Goal: Information Seeking & Learning: Learn about a topic

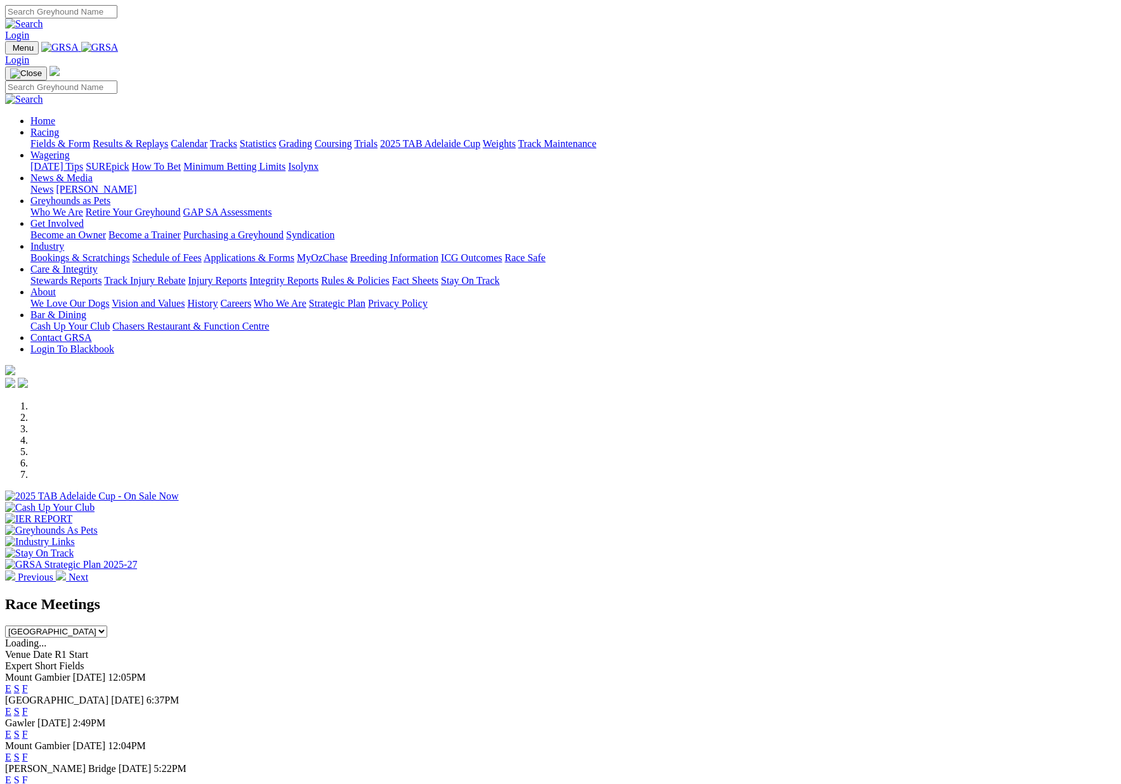
click at [59, 127] on link "Racing" at bounding box center [44, 132] width 29 height 11
click at [56, 572] on link "Previous" at bounding box center [30, 577] width 51 height 11
click at [59, 127] on link "Racing" at bounding box center [44, 132] width 29 height 11
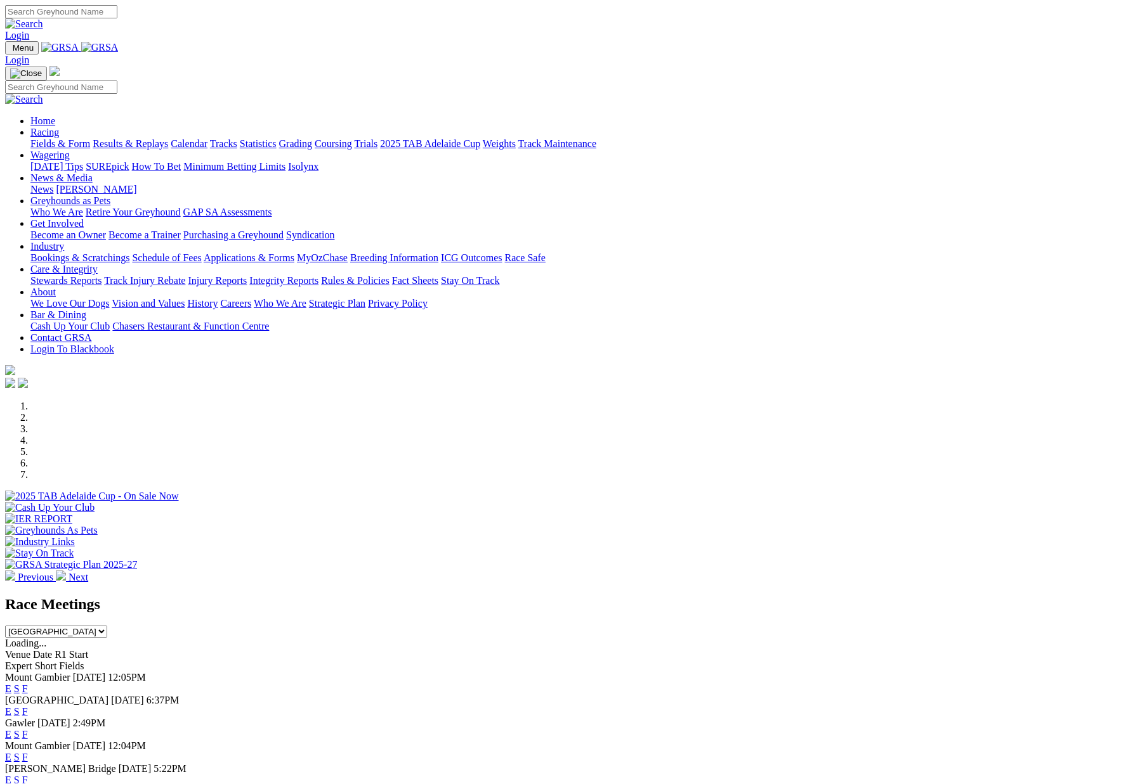
click at [59, 127] on link "Racing" at bounding box center [44, 132] width 29 height 11
click at [168, 138] on link "Results & Replays" at bounding box center [130, 143] width 75 height 11
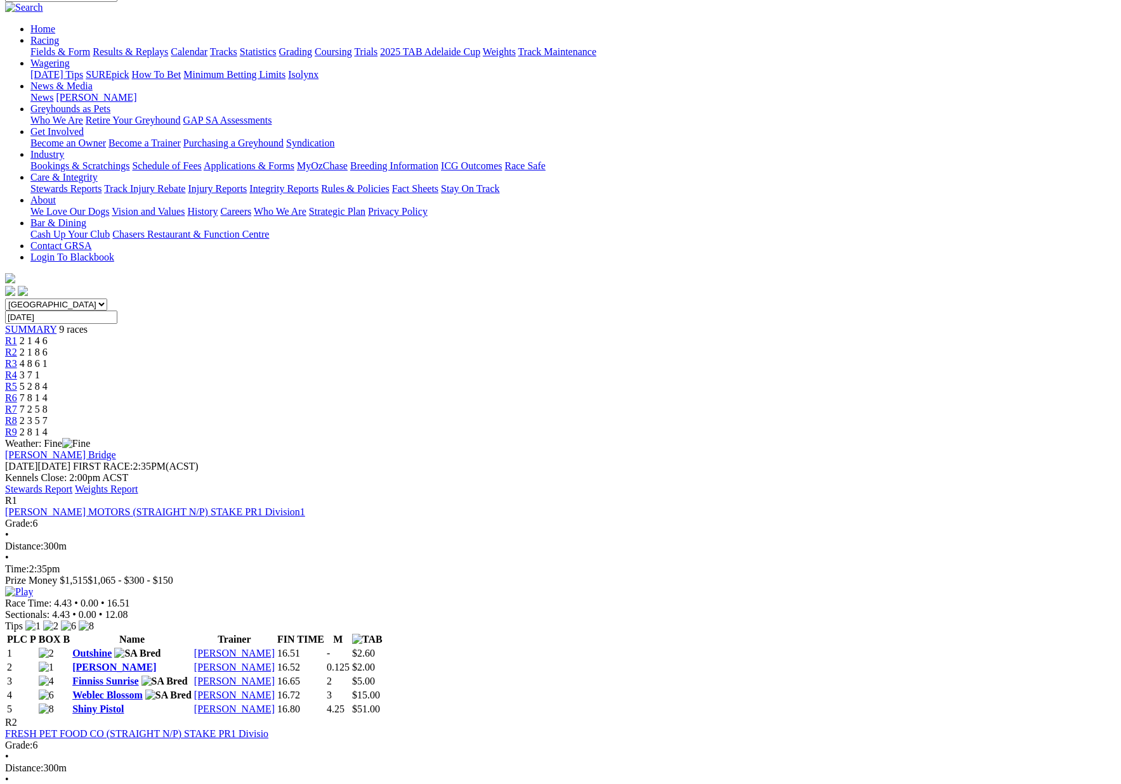
scroll to position [116, 0]
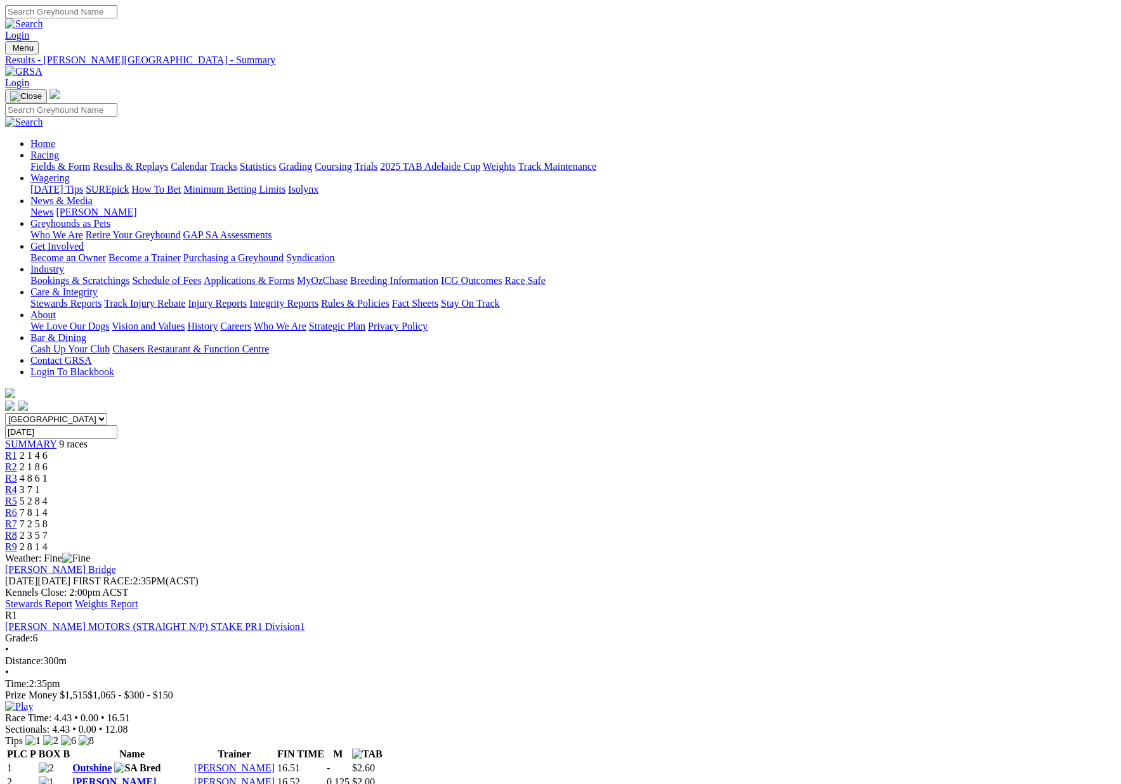
scroll to position [116, 0]
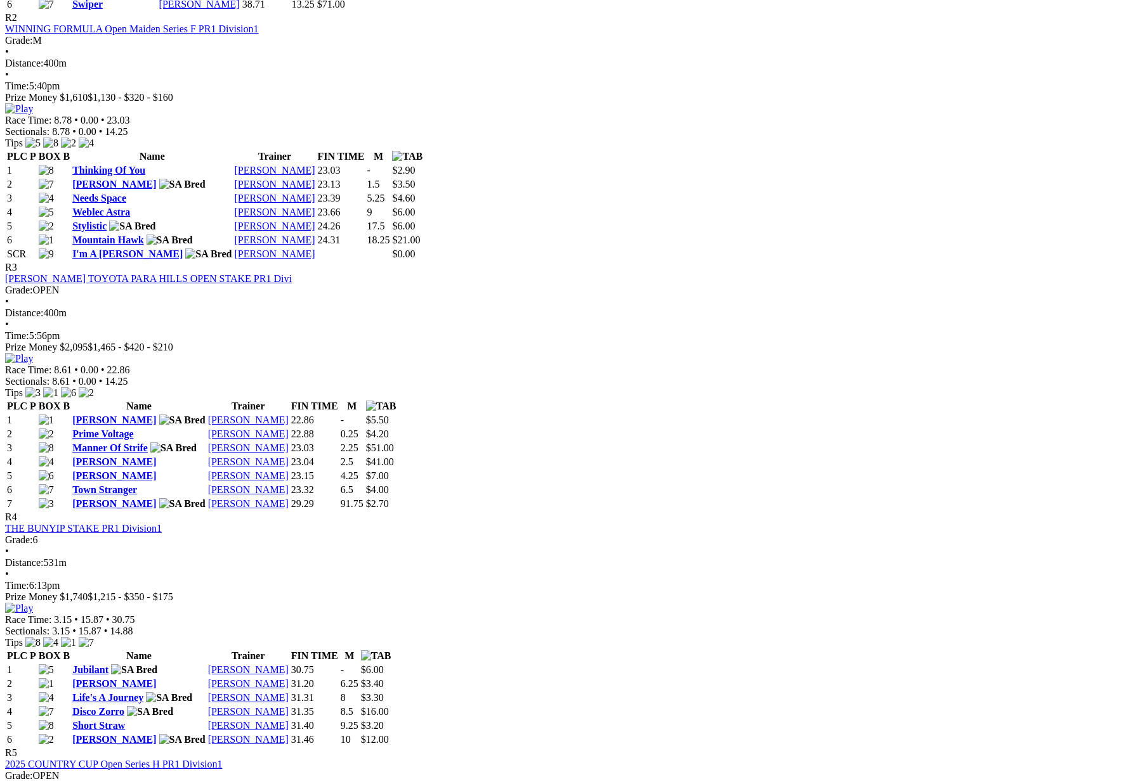
scroll to position [851, 0]
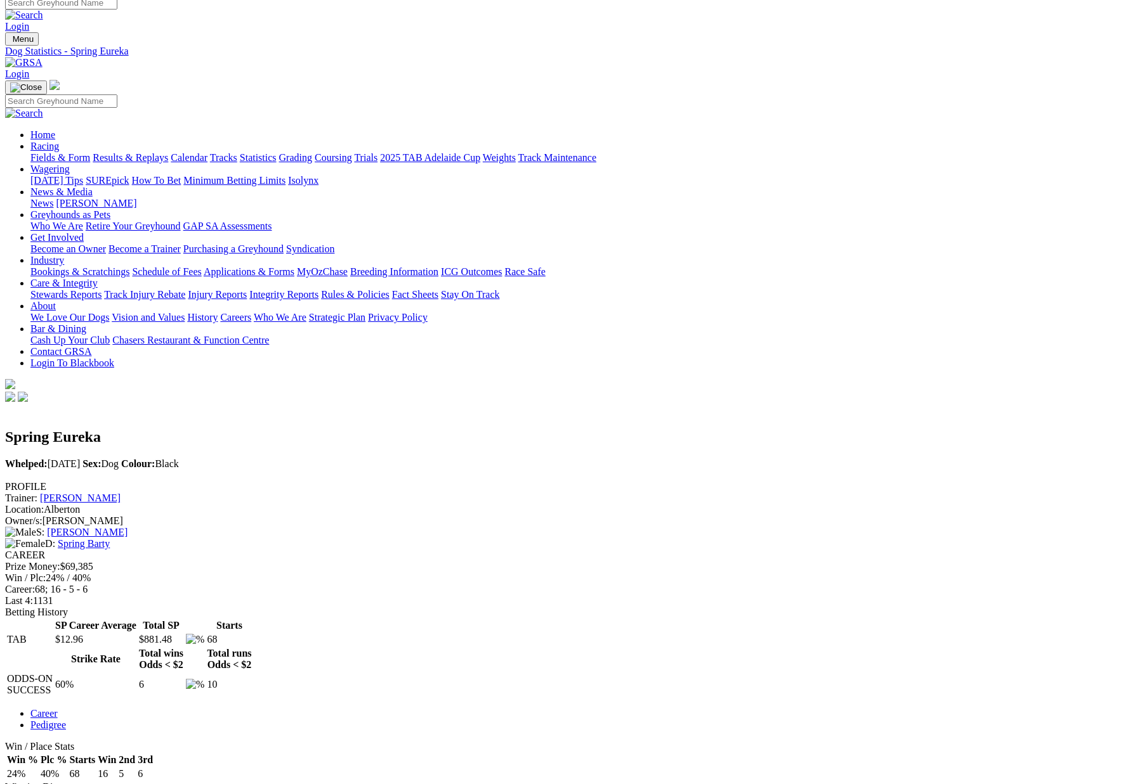
scroll to position [6, 1]
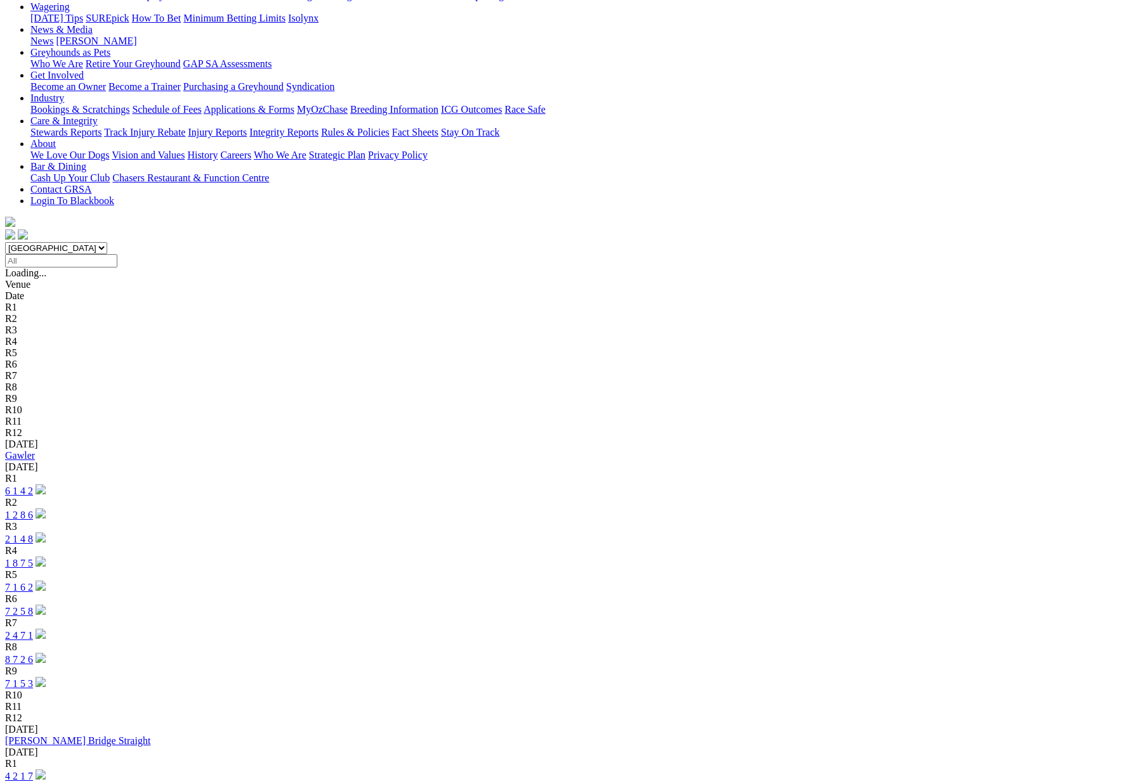
scroll to position [177, 0]
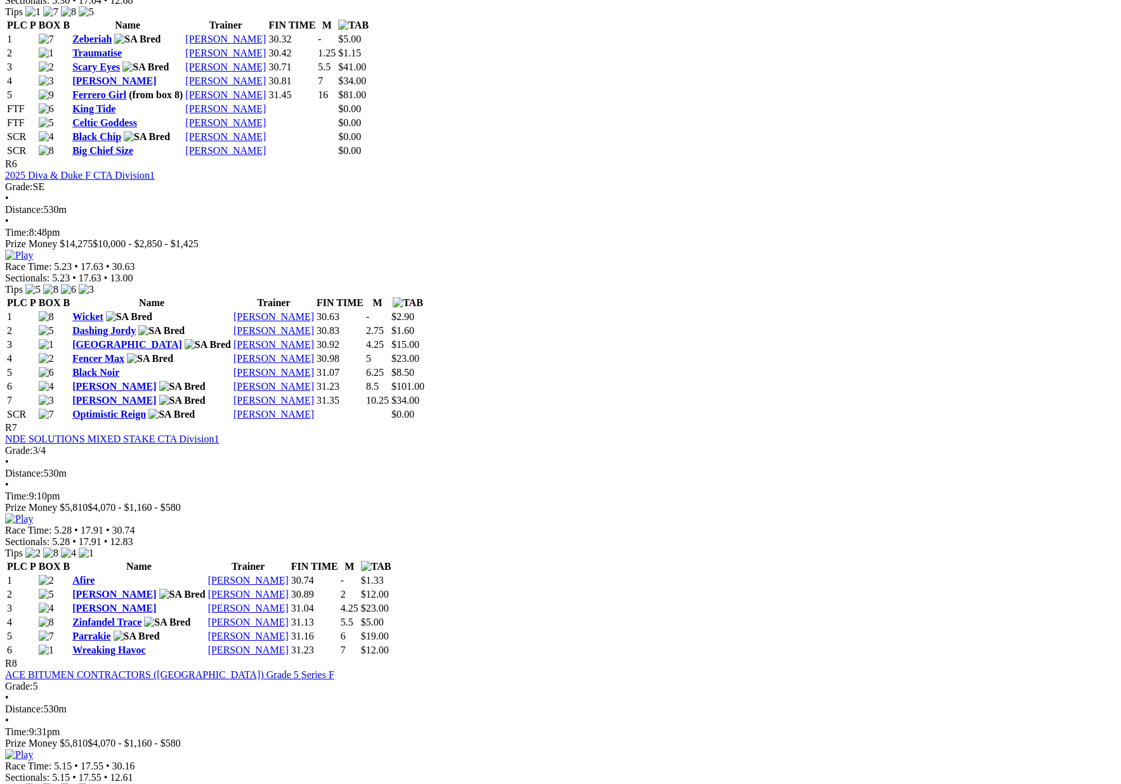
scroll to position [1751, 0]
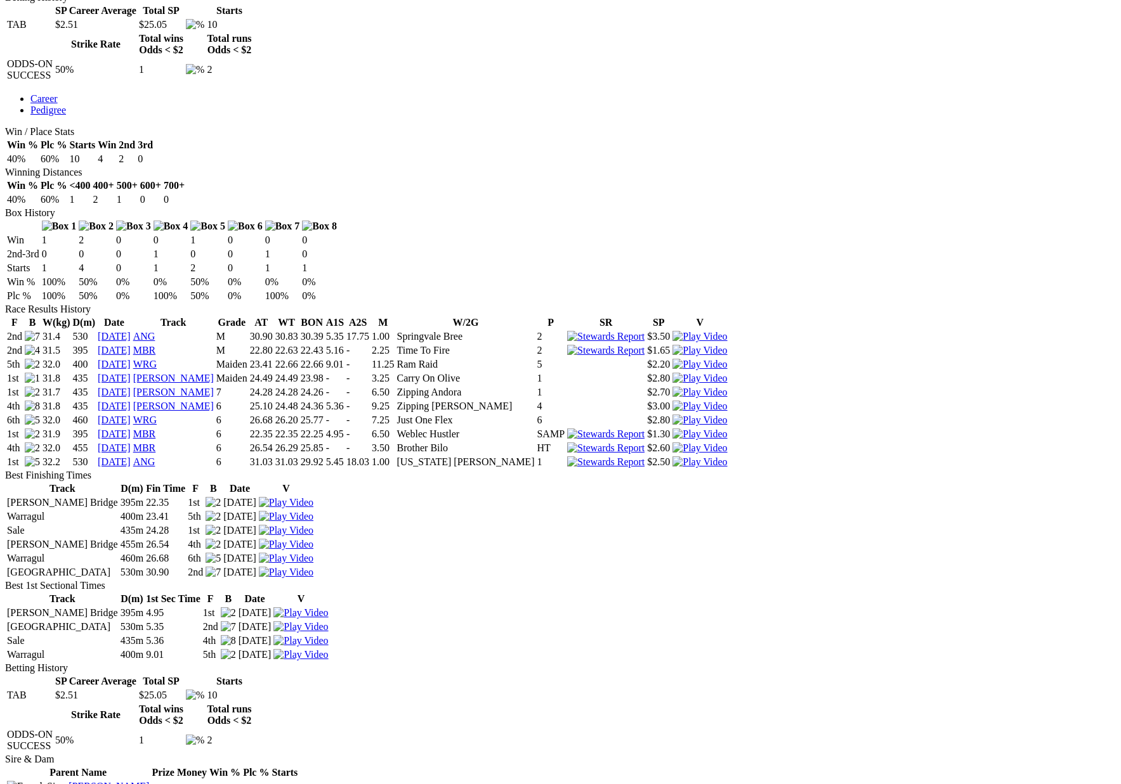
scroll to position [624, 0]
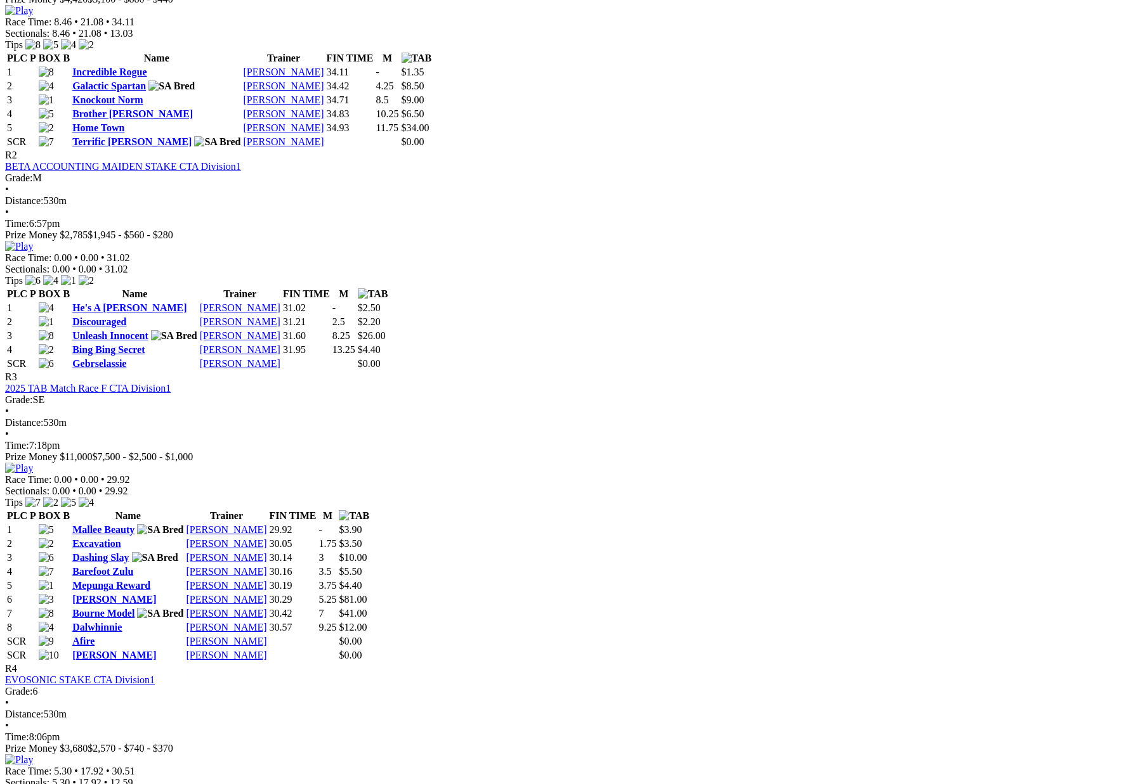
scroll to position [726, 0]
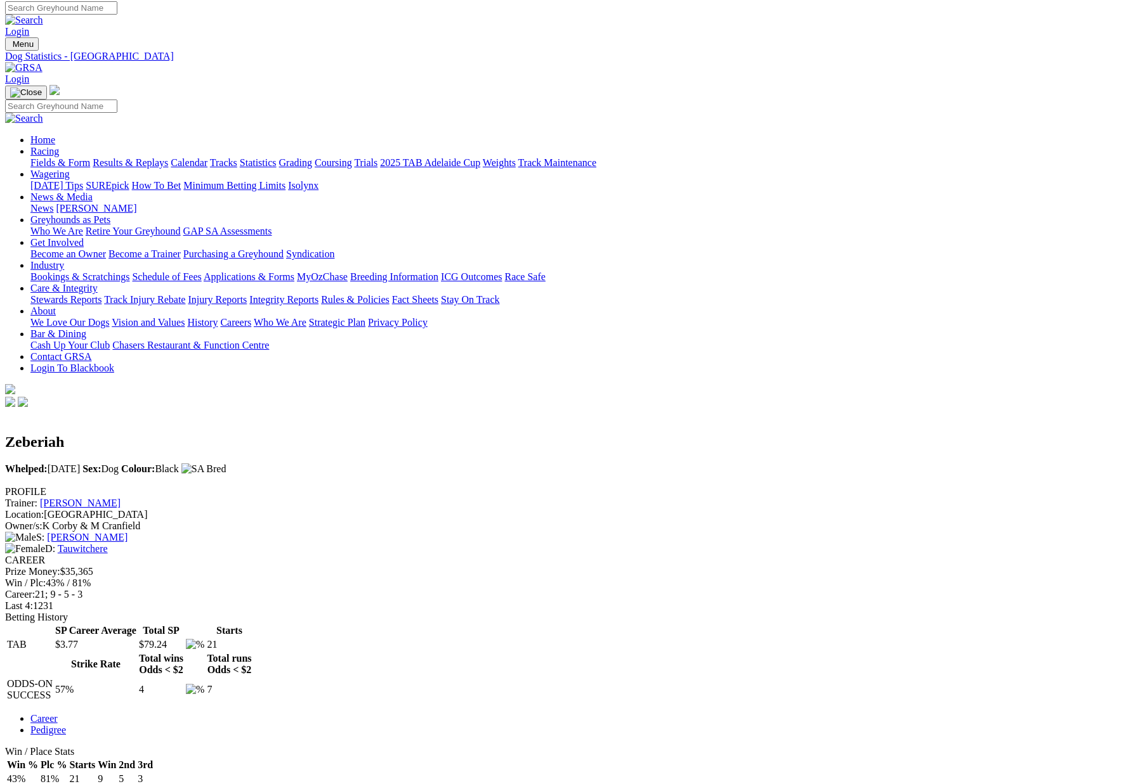
scroll to position [4, 0]
click at [207, 157] on link "Calendar" at bounding box center [189, 162] width 37 height 11
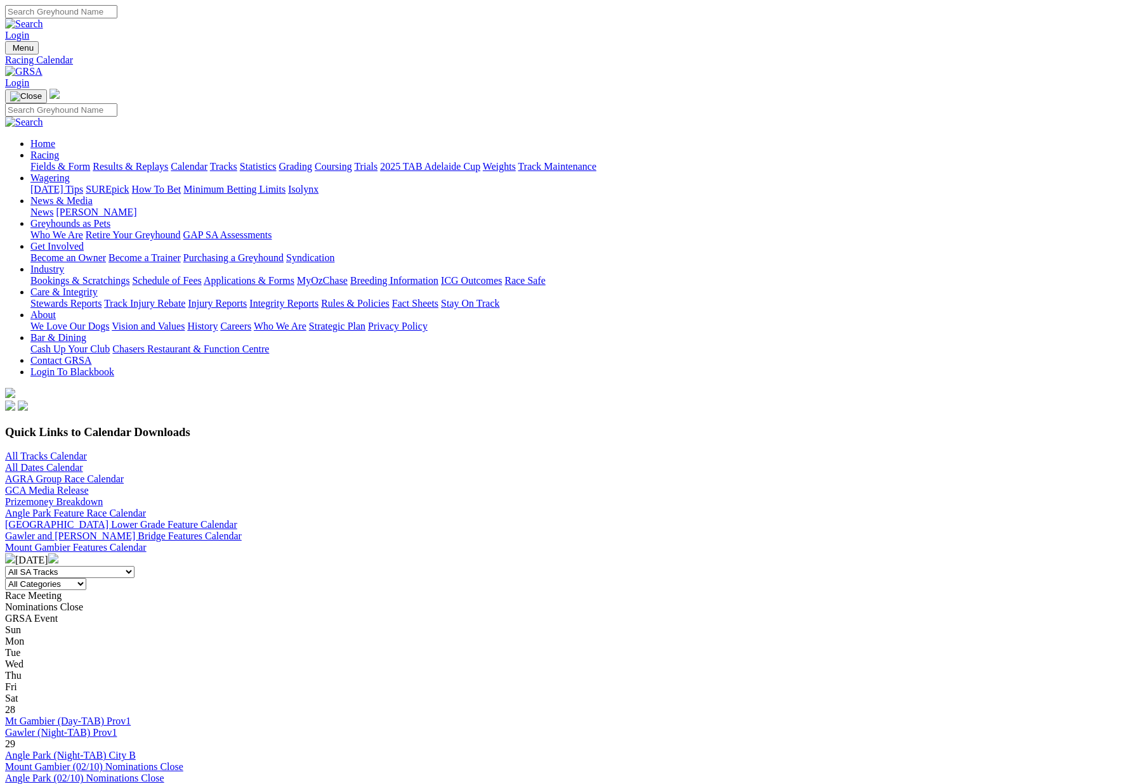
click at [15, 554] on img at bounding box center [10, 559] width 10 height 10
click at [146, 508] on link "Angle Park Feature Race Calendar" at bounding box center [75, 513] width 141 height 11
click at [242, 531] on link "Gawler and [PERSON_NAME] Bridge Features Calendar" at bounding box center [123, 536] width 237 height 11
click at [90, 161] on link "Fields & Form" at bounding box center [60, 166] width 60 height 11
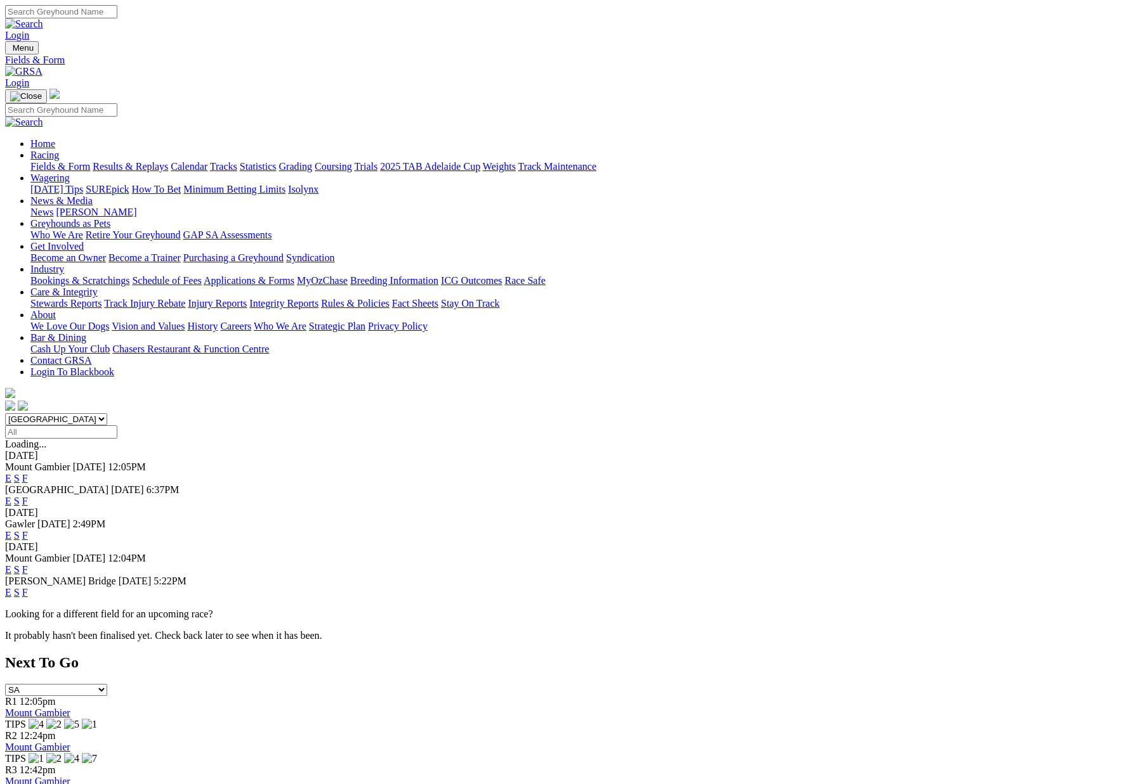
click at [28, 496] on link "F" at bounding box center [25, 501] width 6 height 11
